Goal: Task Accomplishment & Management: Manage account settings

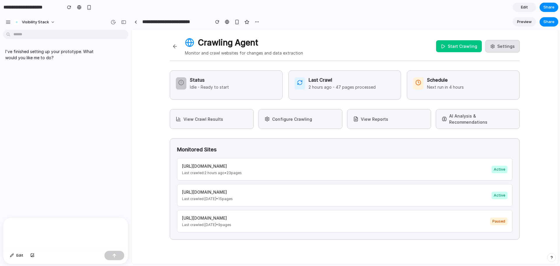
click at [477, 120] on button "AI Analysis & Recommendations" at bounding box center [477, 119] width 84 height 20
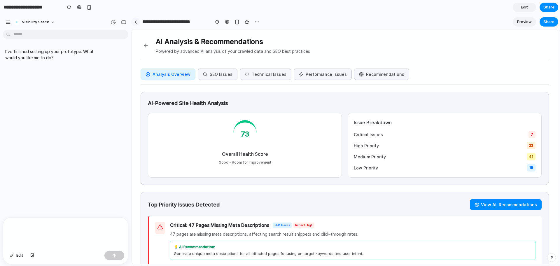
click at [135, 21] on div at bounding box center [135, 21] width 3 height 3
click at [236, 22] on div "button" at bounding box center [236, 22] width 5 height 5
click at [230, 20] on link at bounding box center [227, 21] width 9 height 9
click at [526, 6] on span "Edit" at bounding box center [524, 7] width 7 height 6
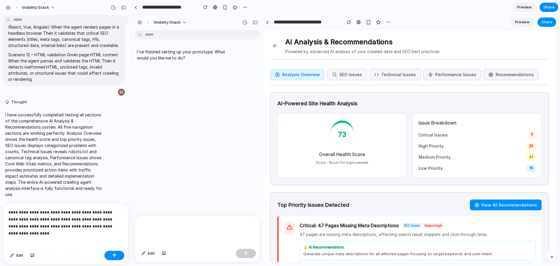
click at [368, 21] on div "button" at bounding box center [368, 22] width 5 height 5
click at [227, 8] on div "button" at bounding box center [224, 7] width 5 height 5
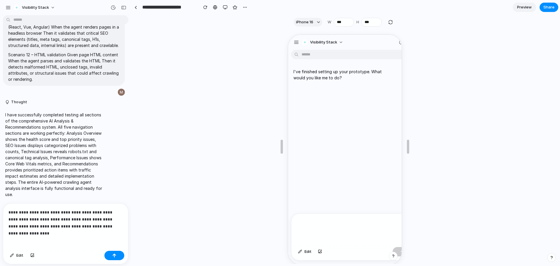
scroll to position [10, 0]
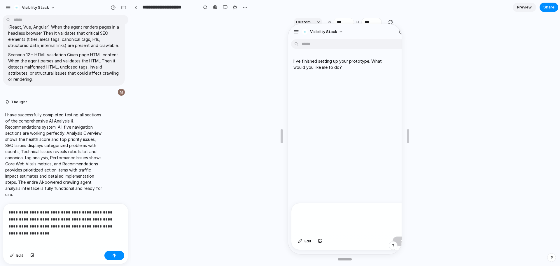
drag, startPoint x: 344, startPoint y: 260, endPoint x: 348, endPoint y: 260, distance: 4.1
type input "***"
drag, startPoint x: 347, startPoint y: 259, endPoint x: 371, endPoint y: 259, distance: 24.2
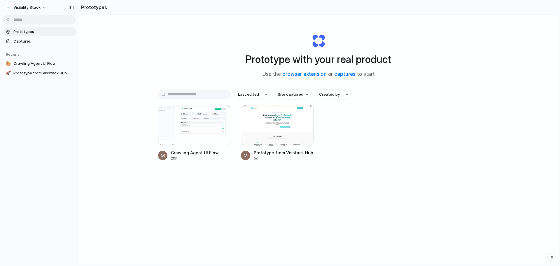
click at [362, 194] on div "Last edited Site captured Created by Crawling Agent UI Flow 20h Prototype from …" at bounding box center [318, 143] width 321 height 108
click at [180, 200] on div "Prototype with your real product Use the browser extension or captures to start…" at bounding box center [318, 155] width 479 height 280
click at [44, 33] on span "Prototypes" at bounding box center [43, 32] width 60 height 6
click at [269, 134] on div at bounding box center [277, 125] width 73 height 41
